Goal: Find specific page/section: Find specific page/section

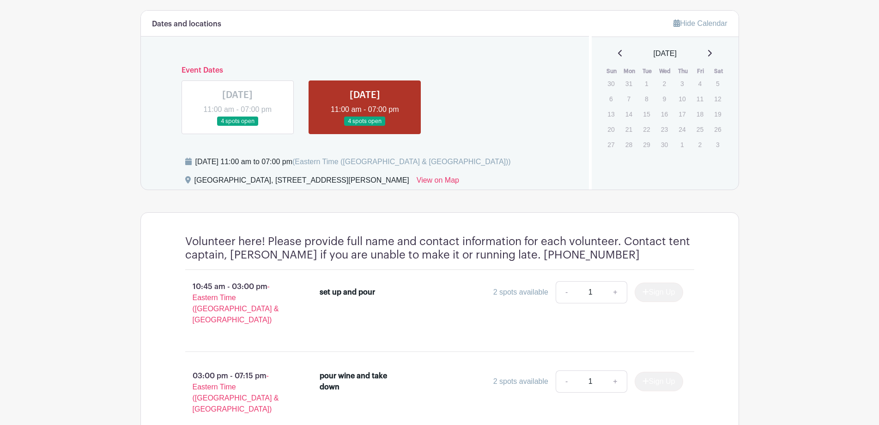
scroll to position [471, 0]
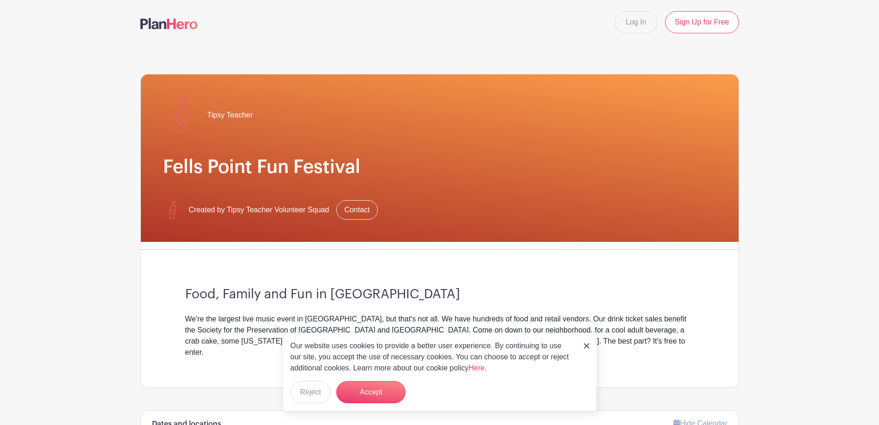
scroll to position [236, 0]
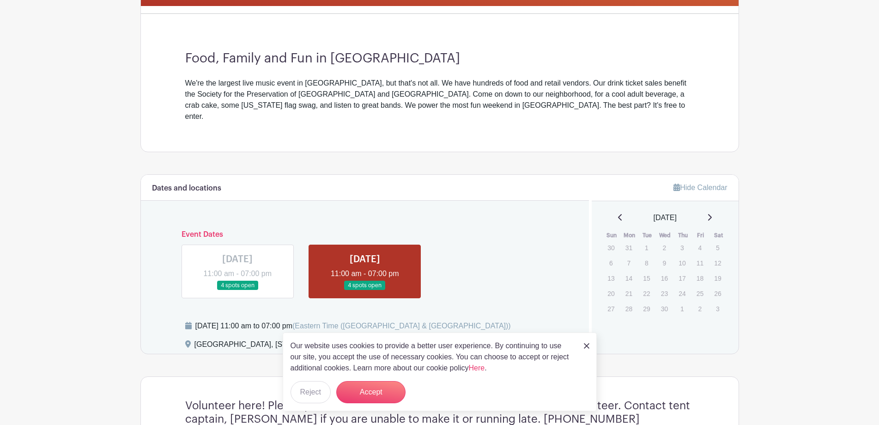
click at [365, 290] on link at bounding box center [365, 290] width 0 height 0
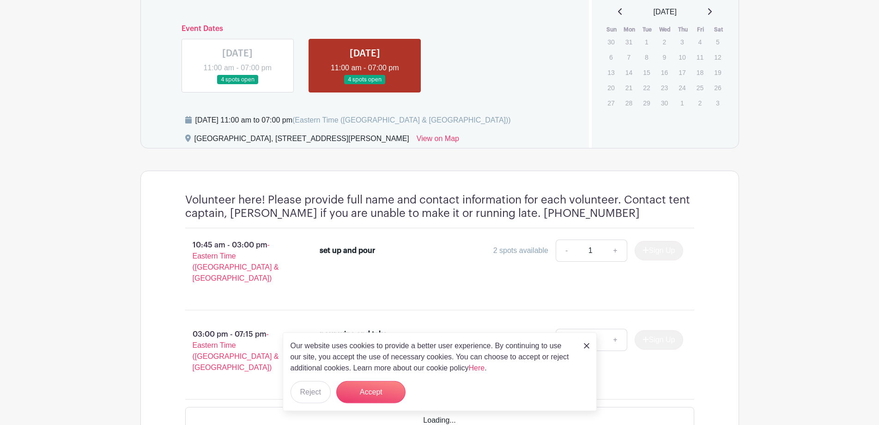
scroll to position [471, 0]
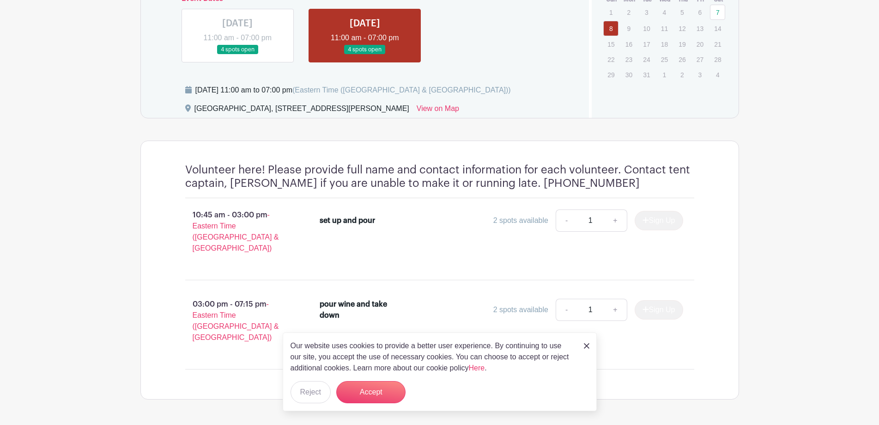
click at [237, 55] on link at bounding box center [237, 55] width 0 height 0
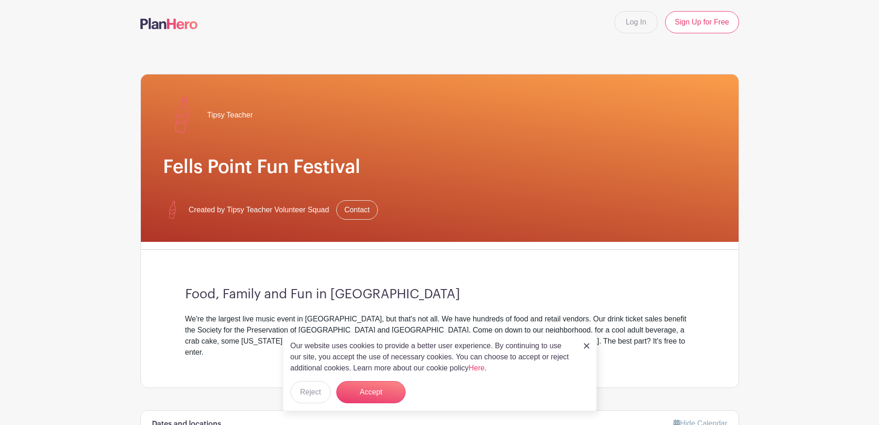
click at [283, 166] on h1 "Fells Point Fun Festival" at bounding box center [439, 167] width 553 height 22
